Goal: Communication & Community: Answer question/provide support

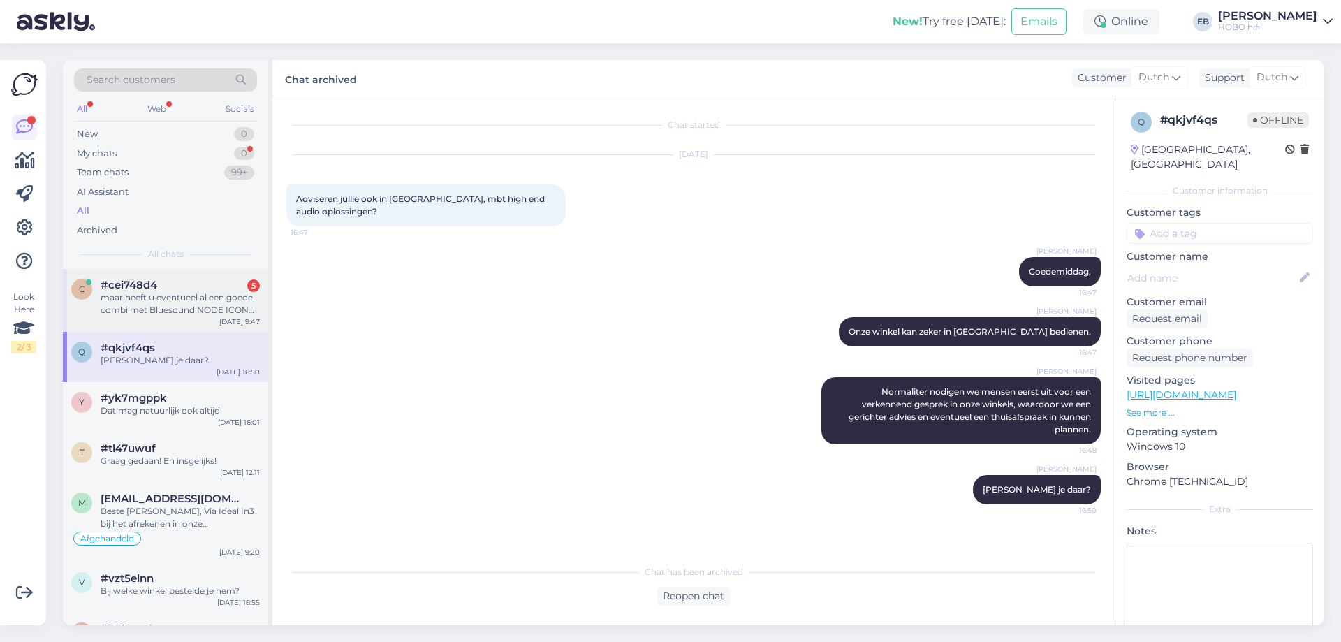
click at [182, 296] on div "maar heeft u eventueel al een goede combi met Bluesound NODE ICON (N530) en daa…" at bounding box center [180, 303] width 159 height 25
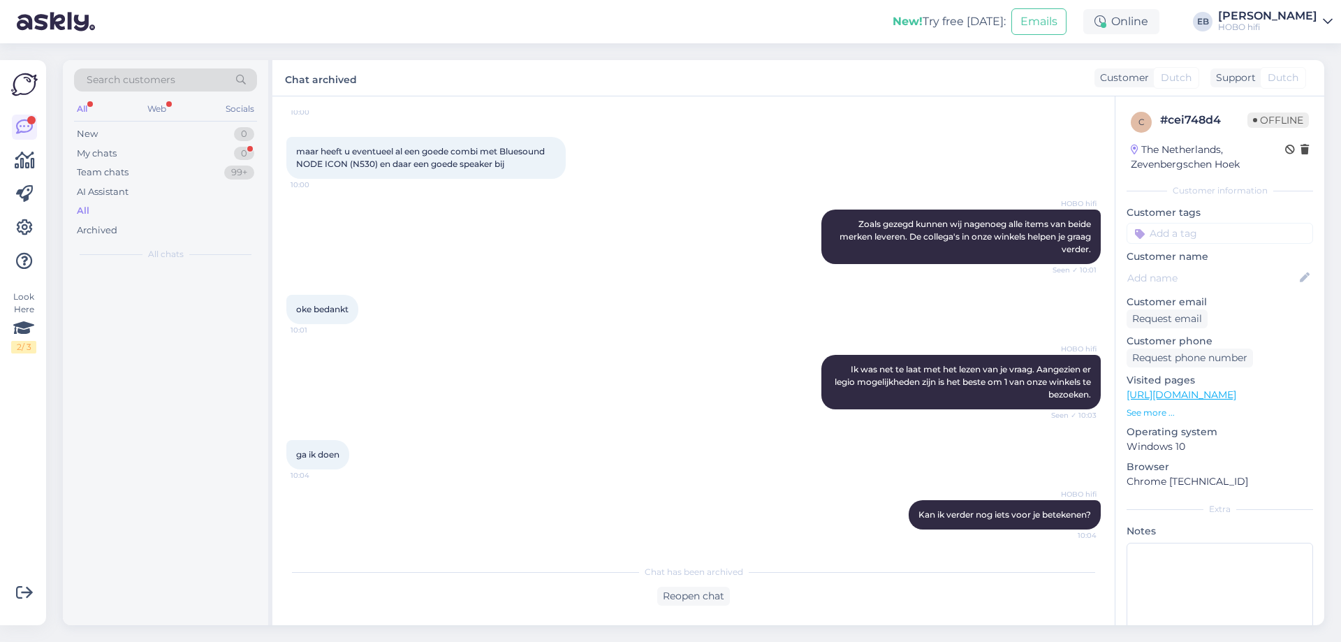
scroll to position [566, 0]
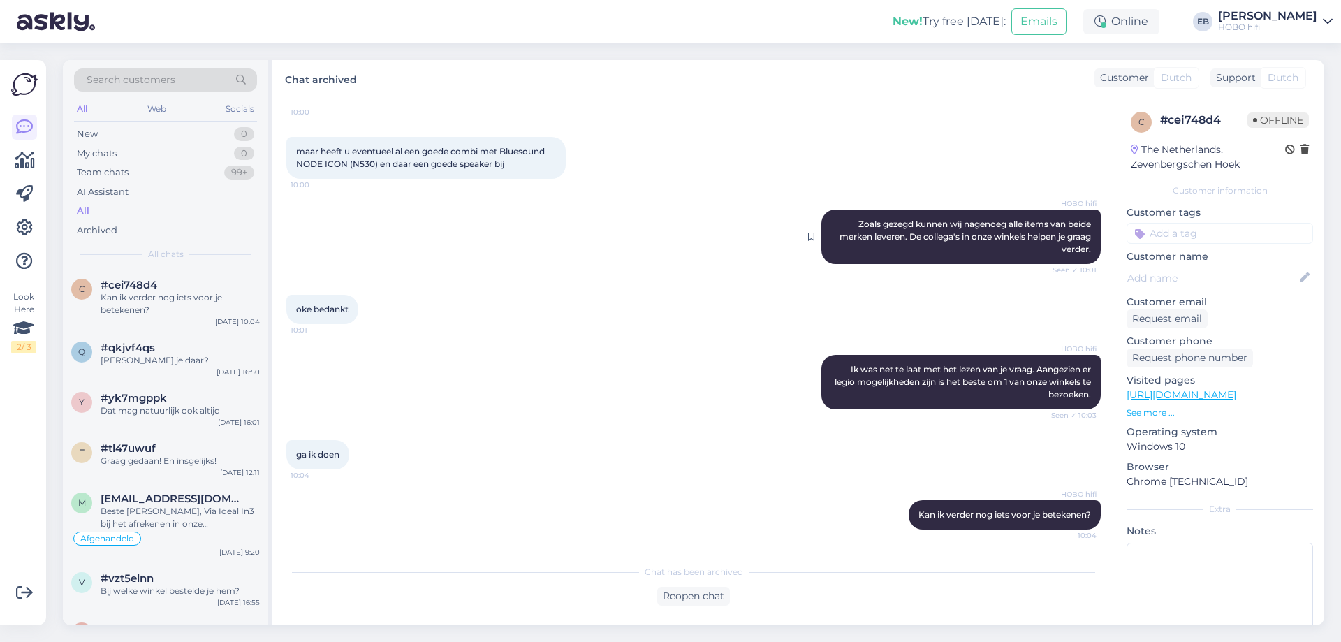
click at [984, 241] on span "Zoals gezegd kunnen wij nagenoeg alle items van beide merken leveren. De colleg…" at bounding box center [965, 237] width 253 height 36
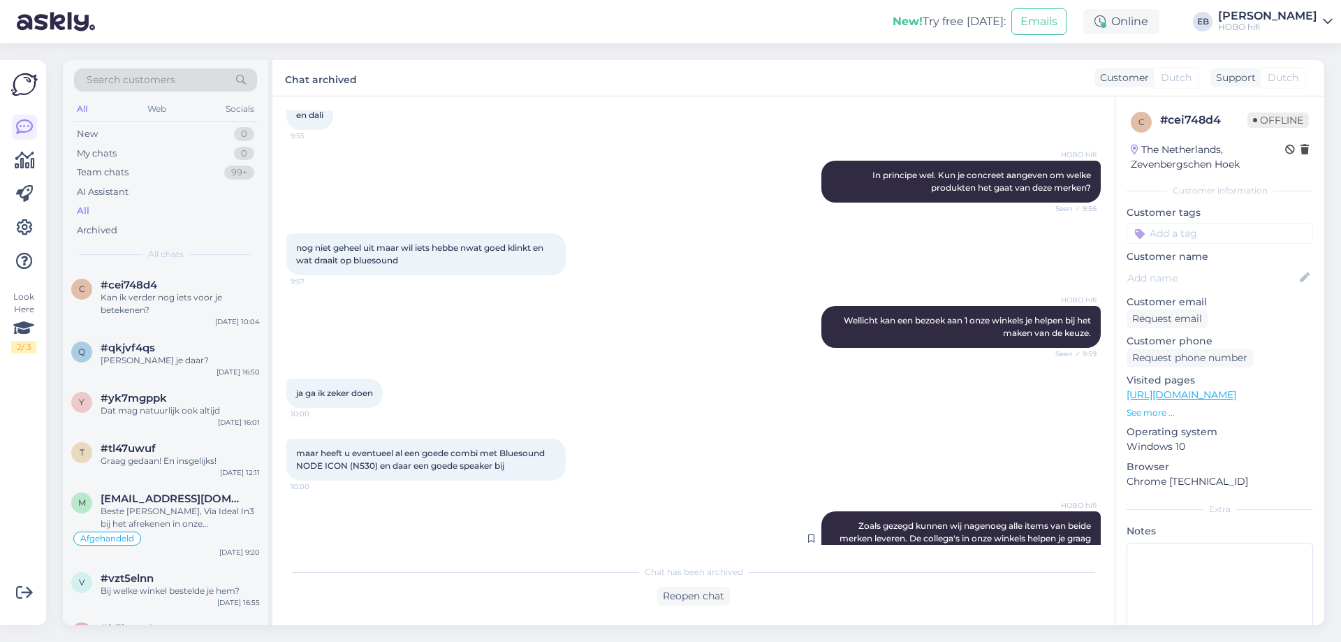
scroll to position [147, 0]
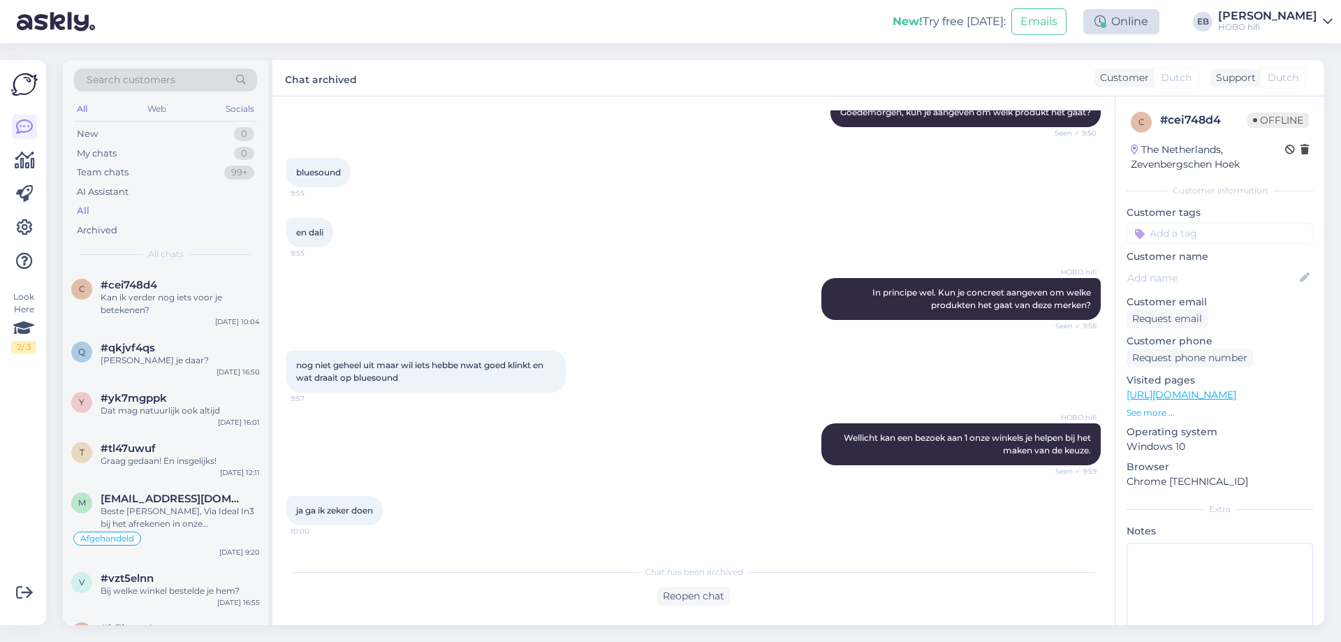
click at [1159, 20] on div "Online" at bounding box center [1121, 21] width 76 height 25
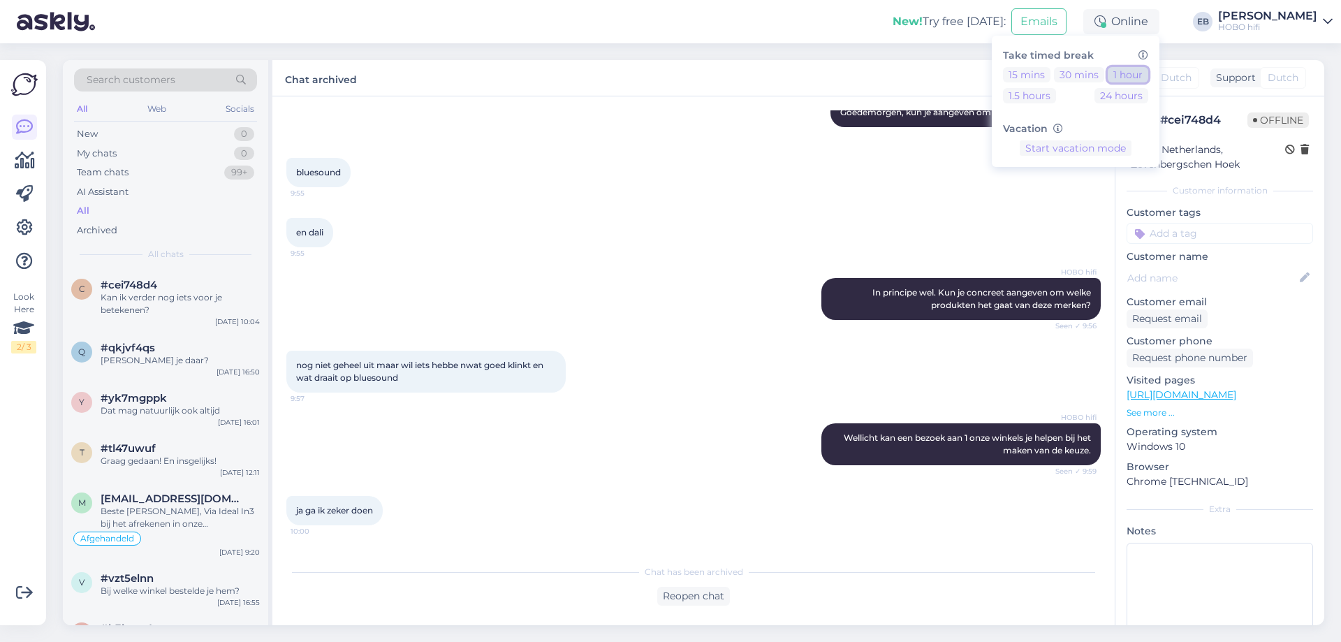
click at [1148, 69] on button "1 hour" at bounding box center [1127, 74] width 41 height 15
click at [872, 295] on span "In principe wel. Kun je concreet aangeven om welke produkten het gaat van deze …" at bounding box center [982, 298] width 221 height 23
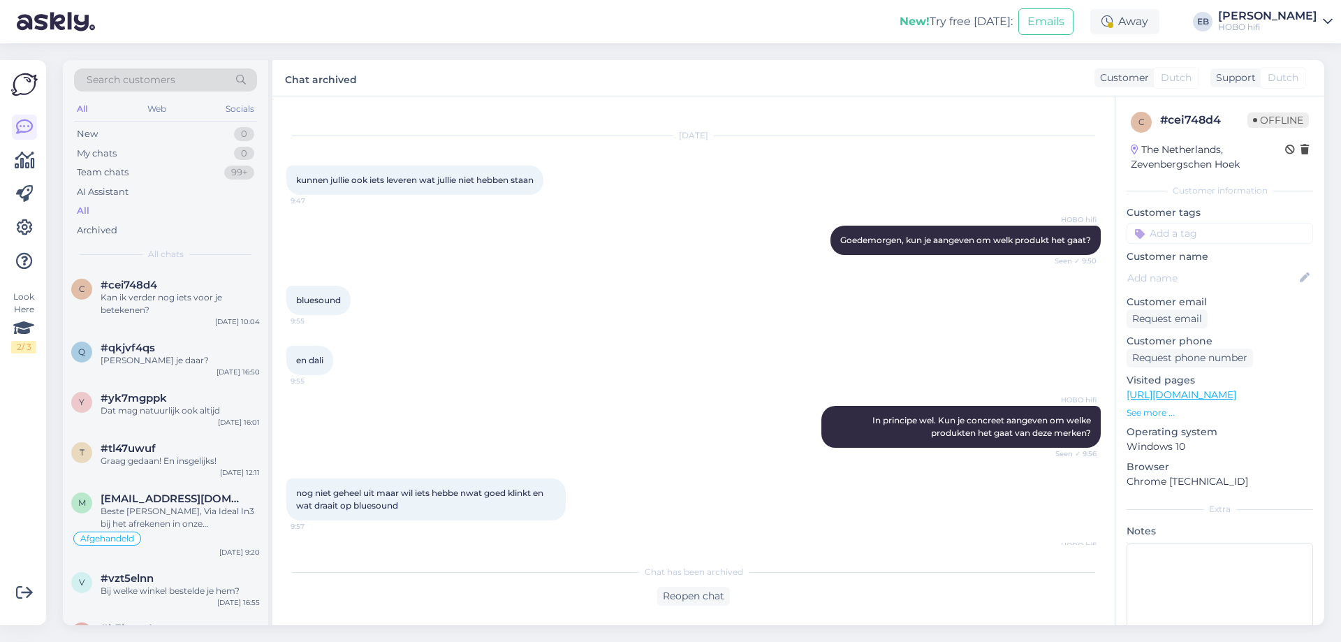
scroll to position [0, 0]
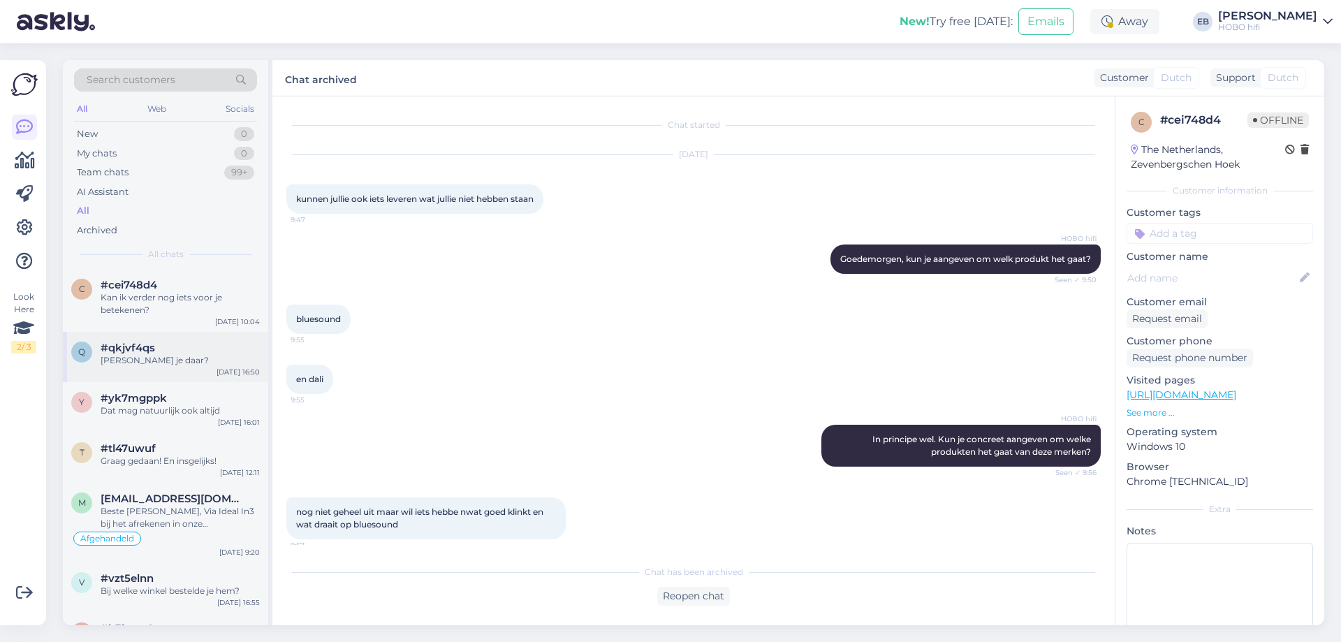
click at [210, 364] on div "[PERSON_NAME] je daar?" at bounding box center [180, 360] width 159 height 13
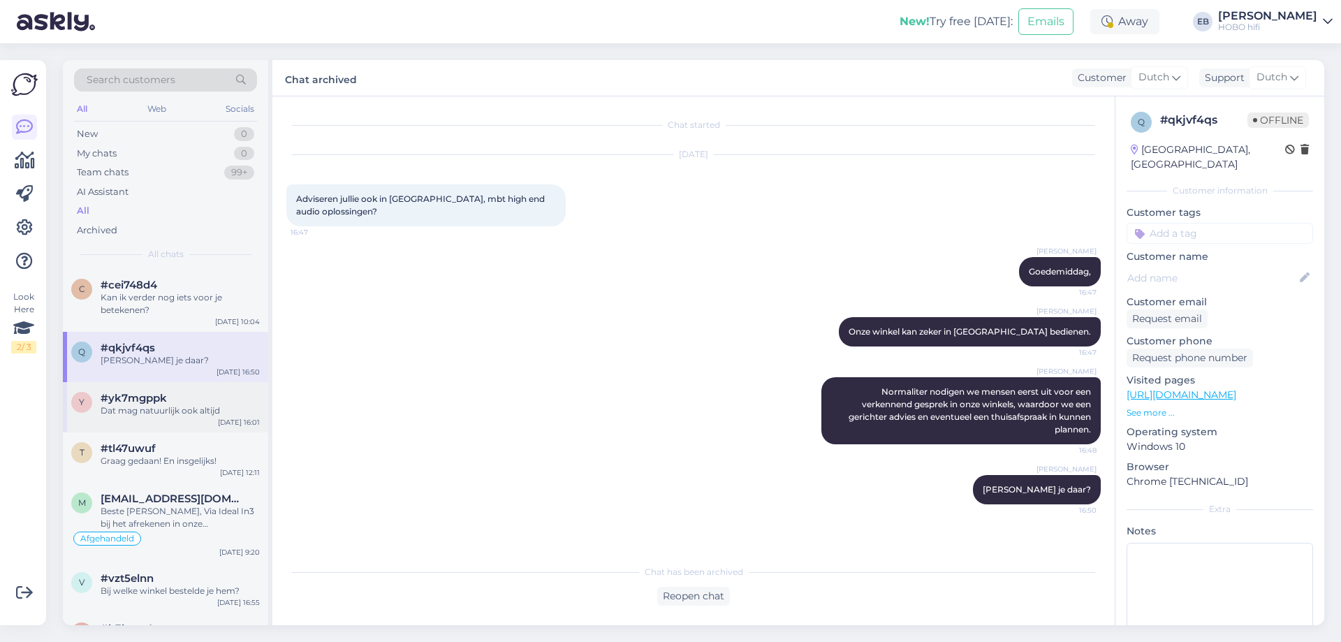
click at [176, 402] on div "#yk7mgppk" at bounding box center [180, 398] width 159 height 13
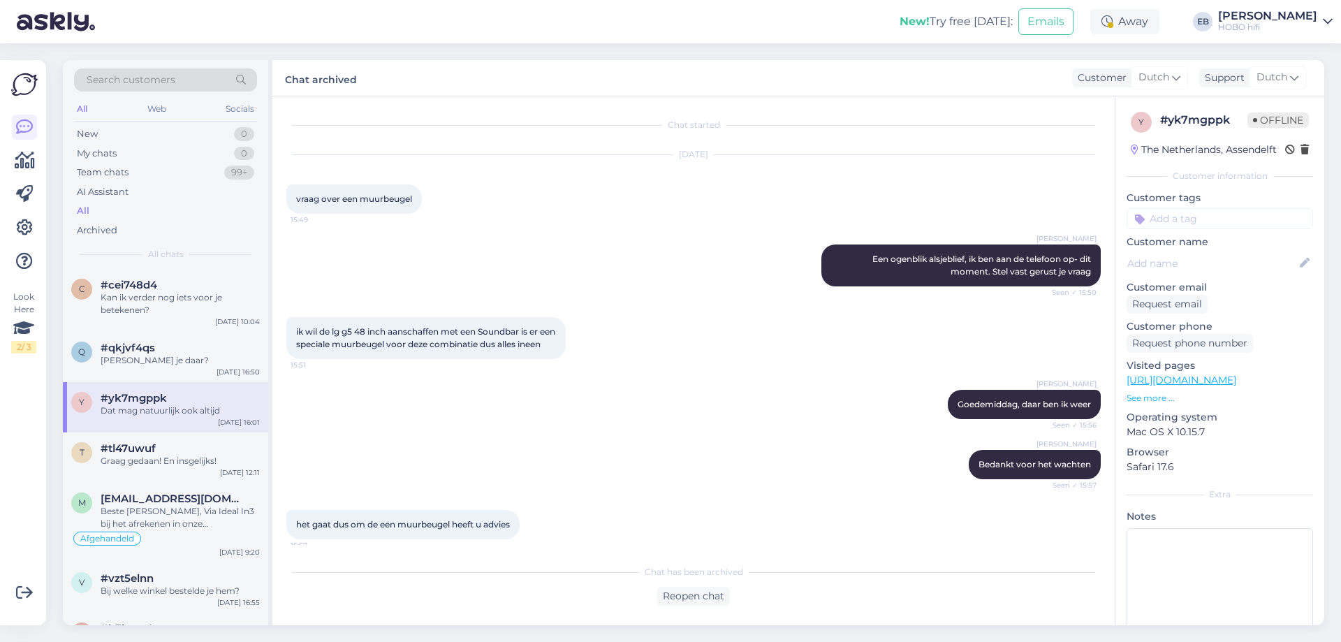
scroll to position [553, 0]
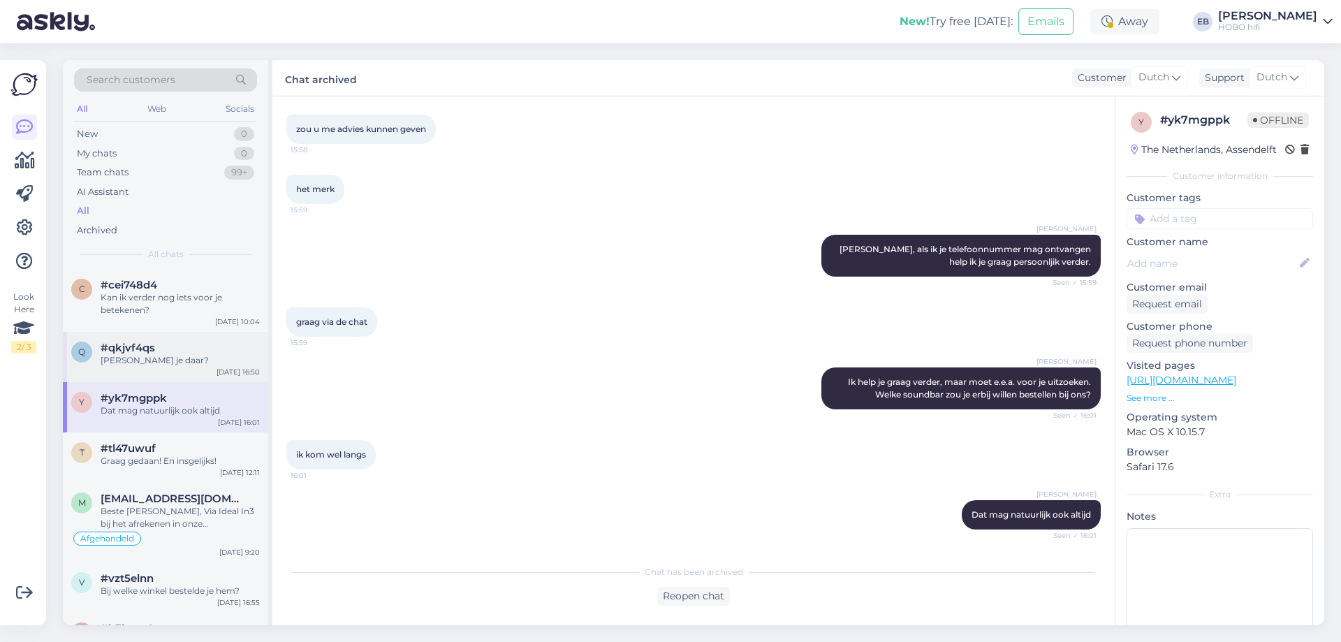
click at [185, 348] on div "#qkjvf4qs" at bounding box center [180, 347] width 159 height 13
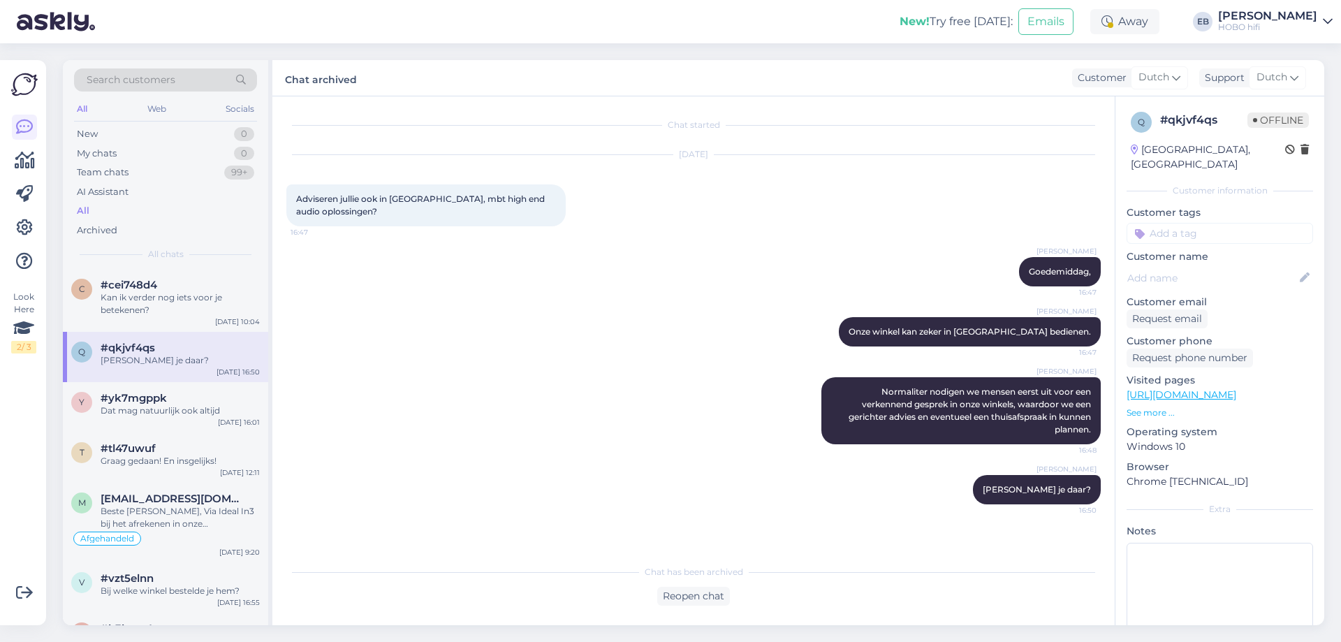
scroll to position [0, 0]
click at [21, 225] on icon at bounding box center [24, 227] width 17 height 17
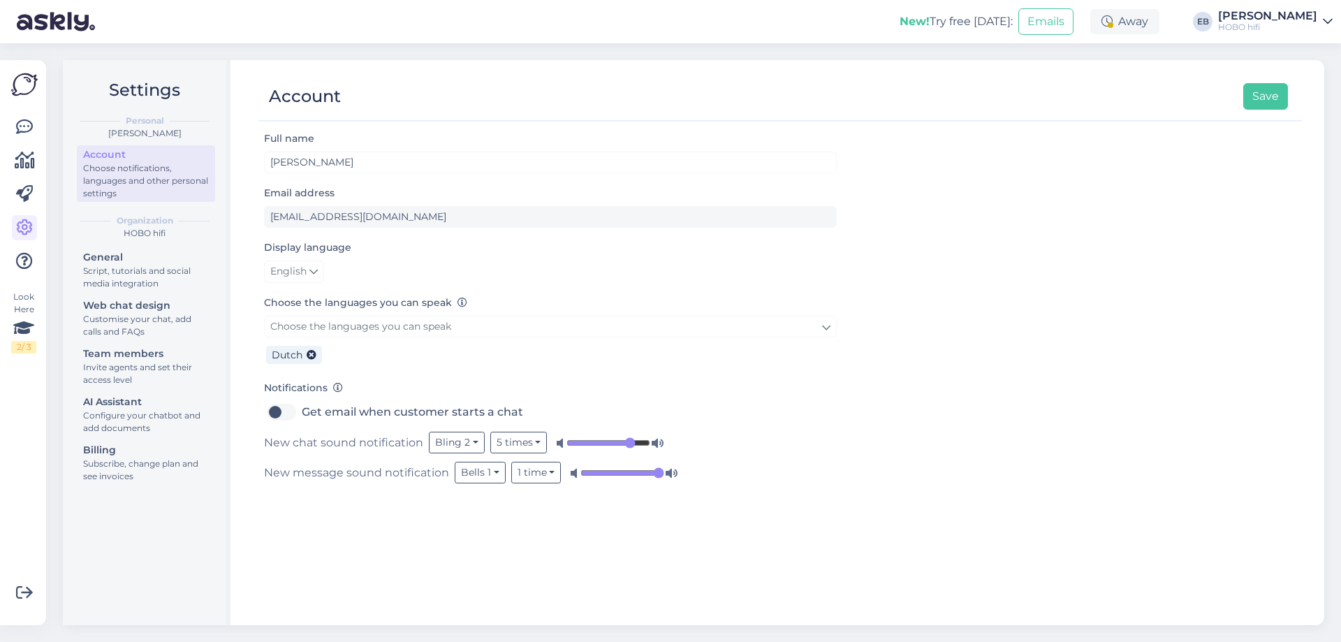
click at [168, 191] on div "Choose notifications, languages and other personal settings" at bounding box center [146, 181] width 126 height 38
